Goal: Task Accomplishment & Management: Manage account settings

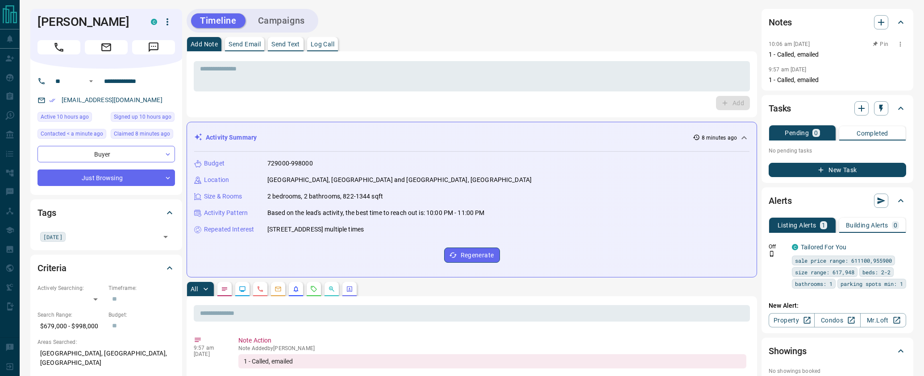
click at [902, 46] on icon "button" at bounding box center [900, 44] width 7 height 7
click at [884, 78] on li "Delete" at bounding box center [886, 73] width 39 height 13
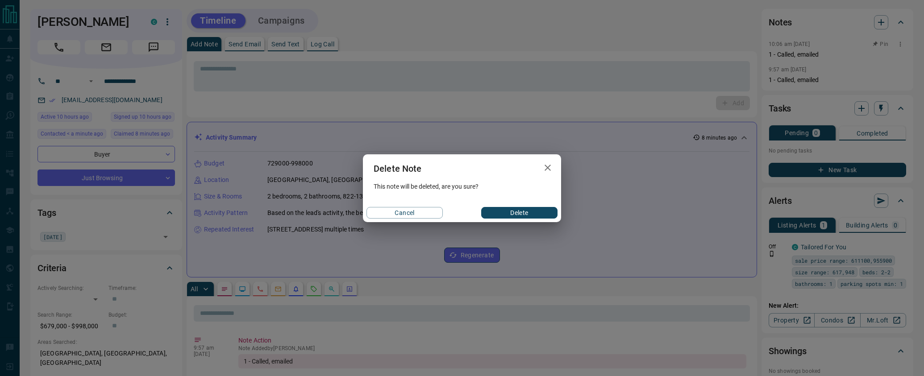
click at [520, 213] on button "Delete" at bounding box center [519, 213] width 76 height 12
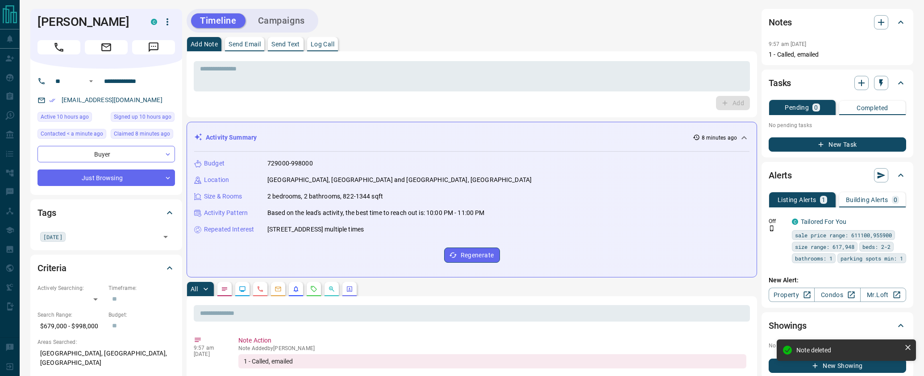
click at [288, 25] on button "Campaigns" at bounding box center [281, 20] width 65 height 15
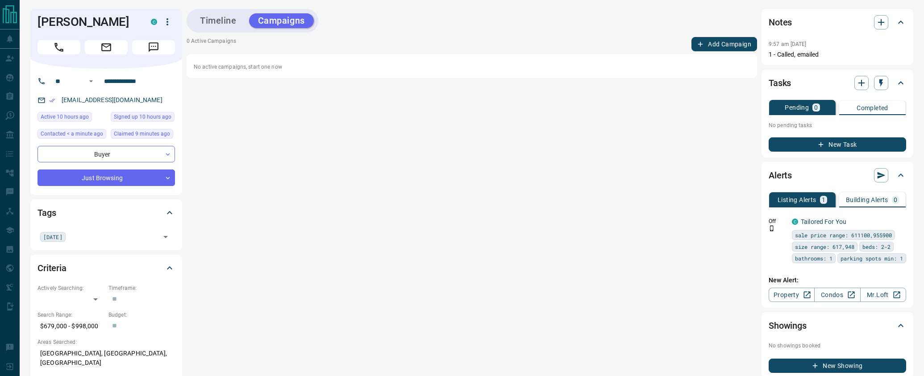
click at [696, 42] on button "Add Campaign" at bounding box center [724, 44] width 66 height 14
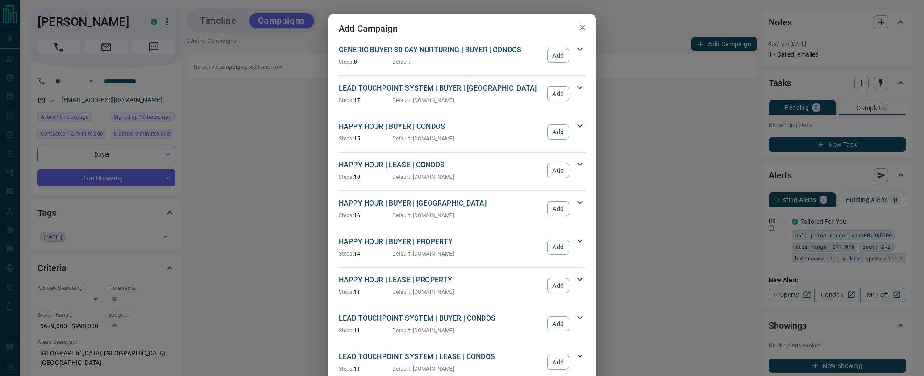
scroll to position [809, 0]
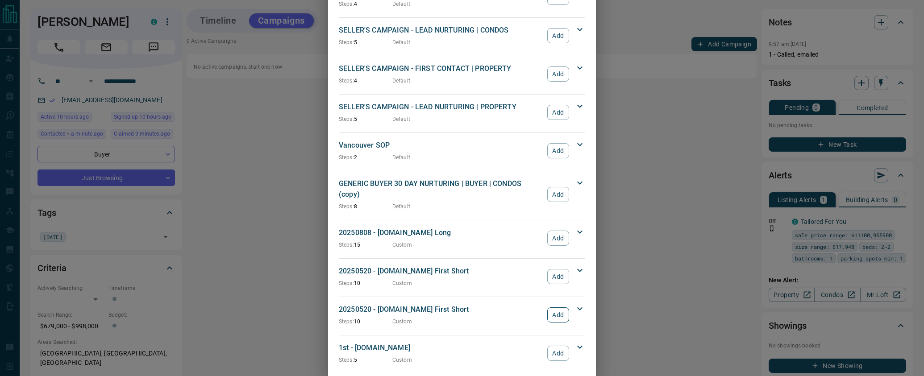
click at [557, 308] on button "Add" at bounding box center [558, 315] width 22 height 15
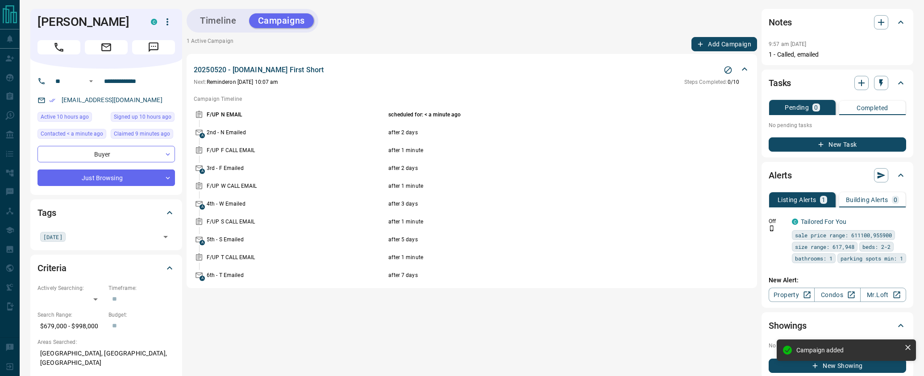
click at [822, 142] on icon "button" at bounding box center [821, 145] width 8 height 8
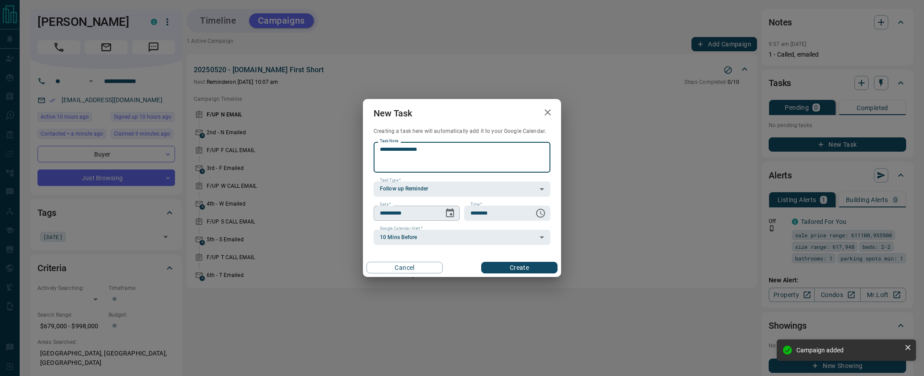
type textarea "**********"
click at [451, 215] on icon "Choose date, selected date is Aug 17, 2025" at bounding box center [450, 212] width 8 height 9
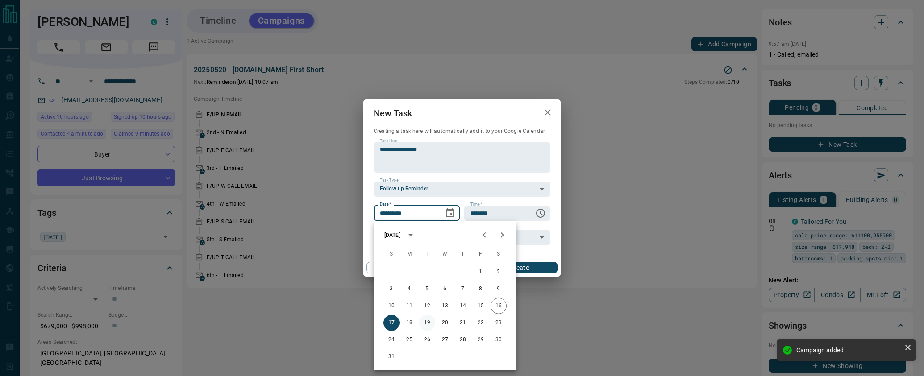
click at [429, 326] on button "19" at bounding box center [427, 323] width 16 height 16
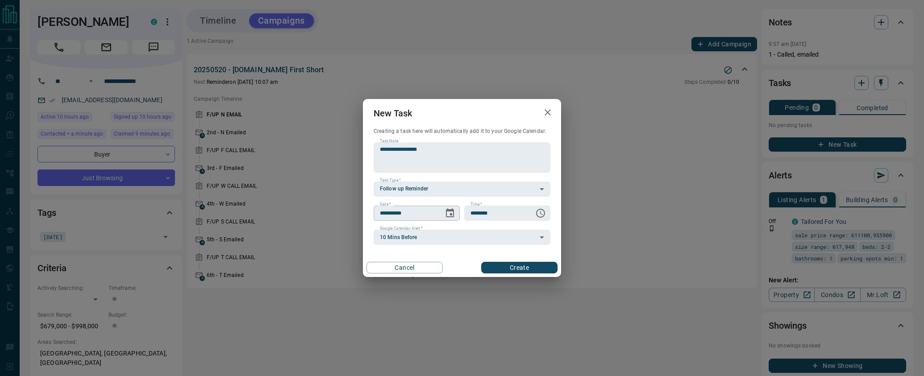
click at [455, 213] on icon "Choose date, selected date is Aug 19, 2025" at bounding box center [450, 213] width 11 height 11
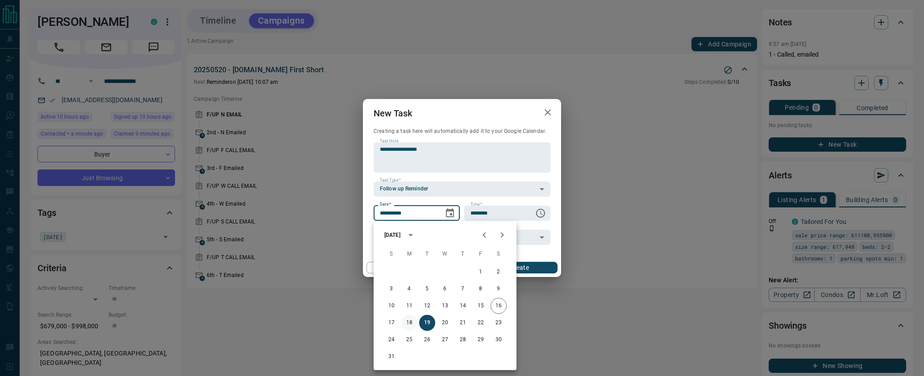
click at [410, 327] on button "18" at bounding box center [409, 323] width 16 height 16
type input "**********"
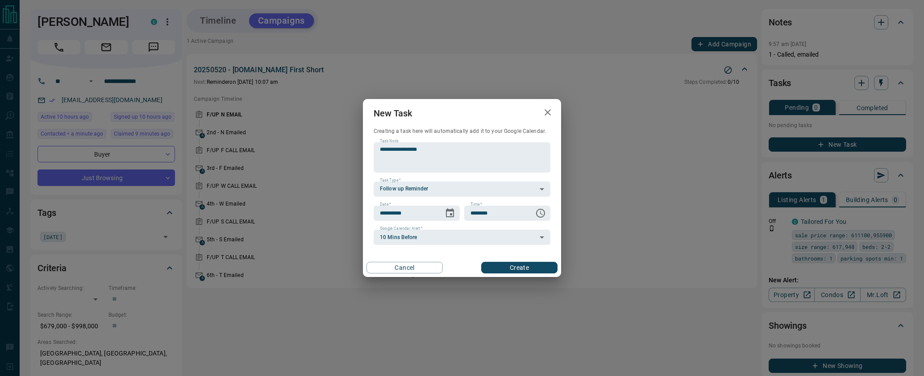
click at [540, 267] on button "Create" at bounding box center [519, 268] width 76 height 12
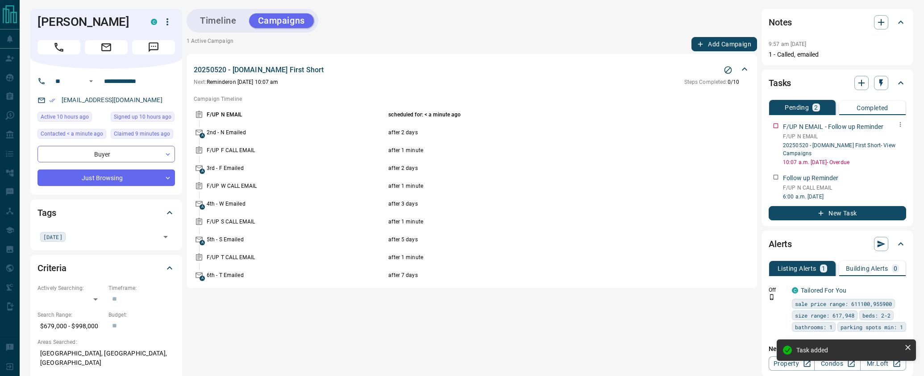
click at [903, 125] on icon "button" at bounding box center [900, 124] width 7 height 7
click at [887, 158] on li "Delete" at bounding box center [886, 154] width 39 height 13
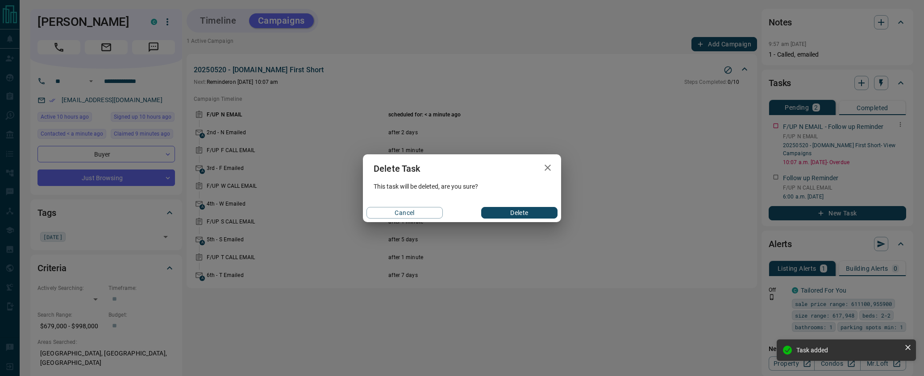
click at [526, 212] on button "Delete" at bounding box center [519, 213] width 76 height 12
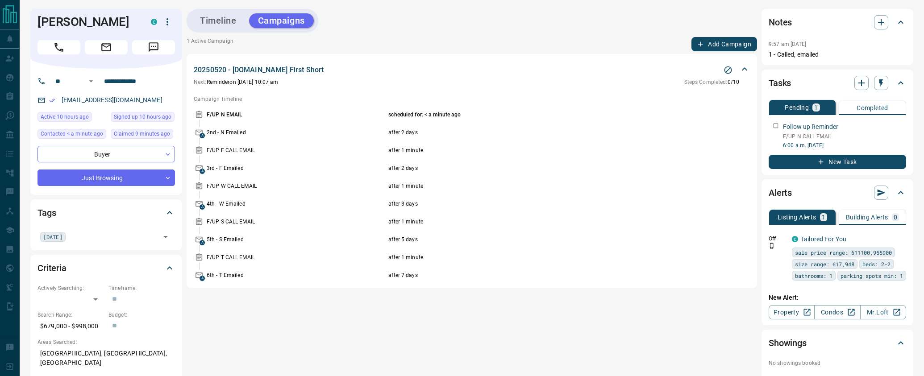
scroll to position [87, 0]
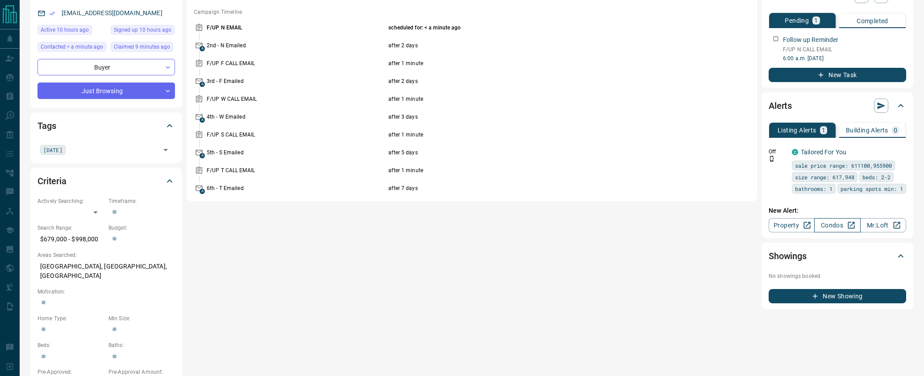
click at [837, 233] on link "Condos" at bounding box center [837, 225] width 46 height 14
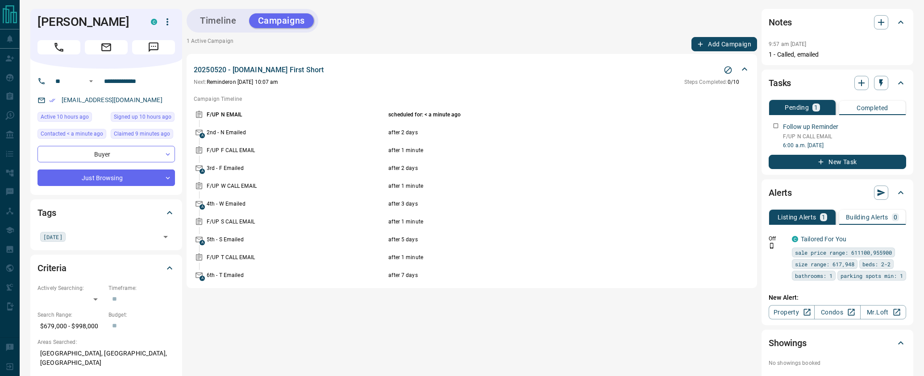
click at [222, 26] on button "Timeline" at bounding box center [218, 20] width 54 height 15
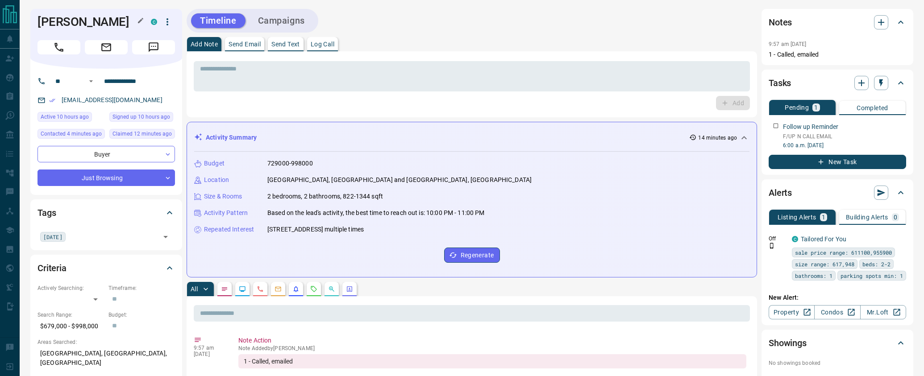
click at [66, 22] on h1 "[PERSON_NAME]" at bounding box center [87, 22] width 100 height 14
drag, startPoint x: 66, startPoint y: 22, endPoint x: 86, endPoint y: 21, distance: 20.1
click at [86, 21] on h1 "[PERSON_NAME]" at bounding box center [87, 22] width 100 height 14
copy h1 "[PERSON_NAME]"
